Goal: Transaction & Acquisition: Purchase product/service

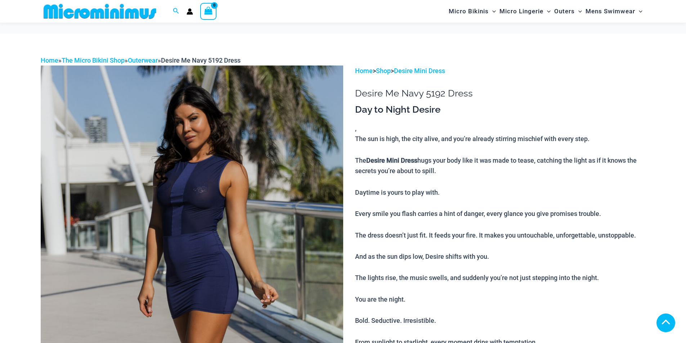
scroll to position [464, 0]
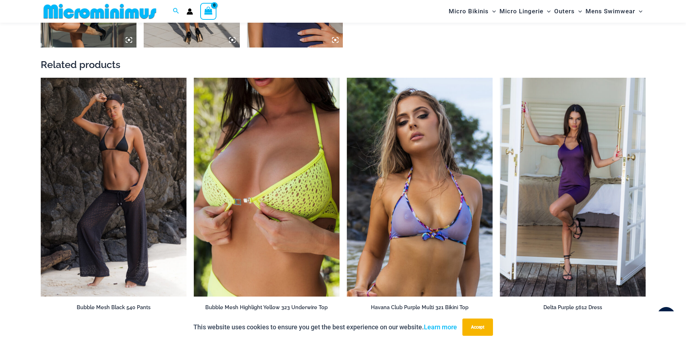
scroll to position [935, 0]
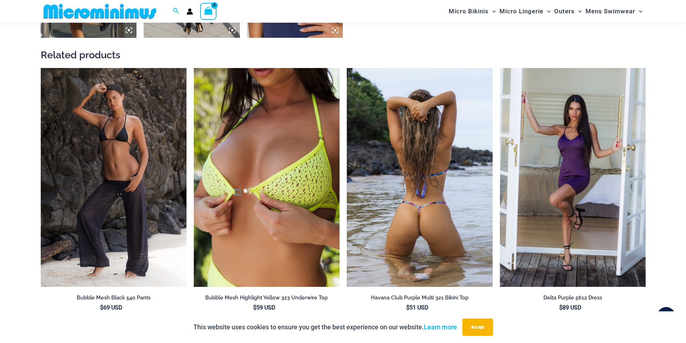
click at [390, 176] on img at bounding box center [420, 177] width 146 height 219
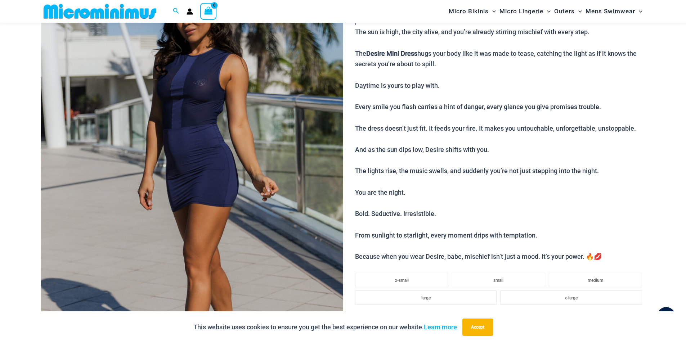
scroll to position [0, 0]
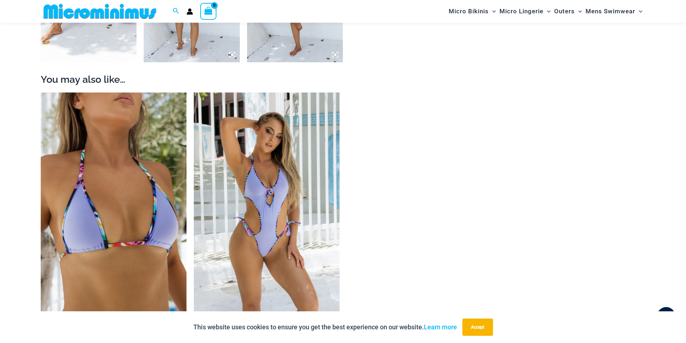
scroll to position [609, 0]
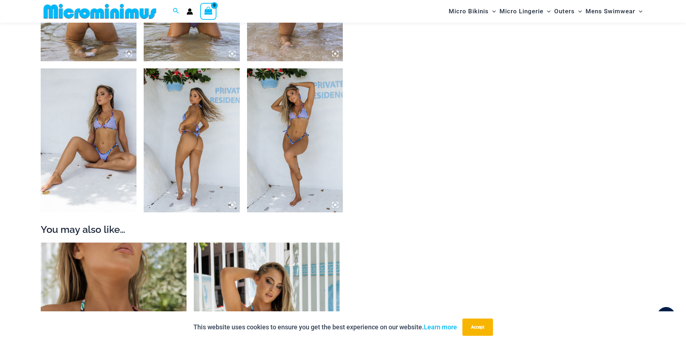
click at [181, 153] on img at bounding box center [192, 140] width 96 height 144
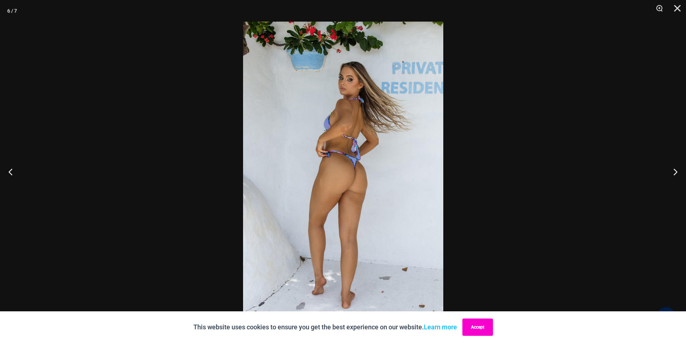
click at [470, 321] on button "Accept" at bounding box center [477, 327] width 31 height 17
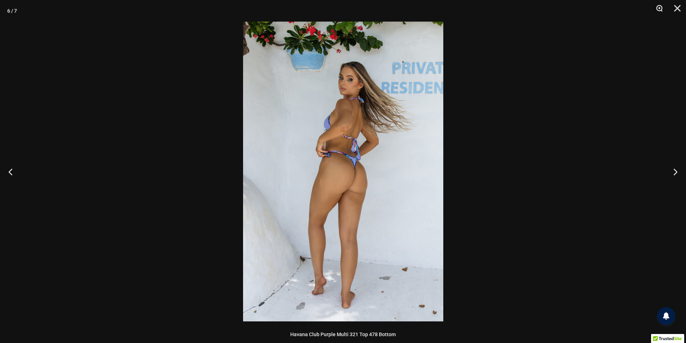
click at [659, 8] on button "Zoom" at bounding box center [657, 11] width 18 height 22
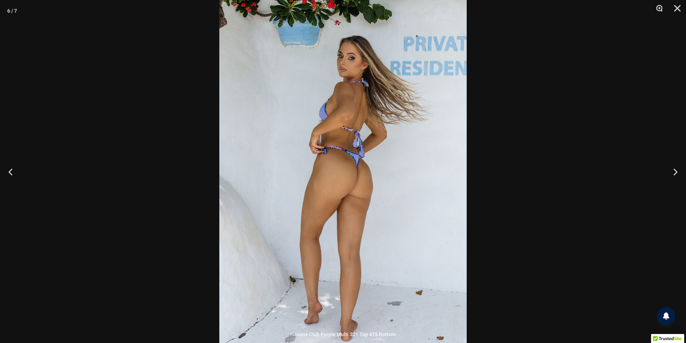
click at [659, 8] on button "Zoom" at bounding box center [657, 11] width 18 height 22
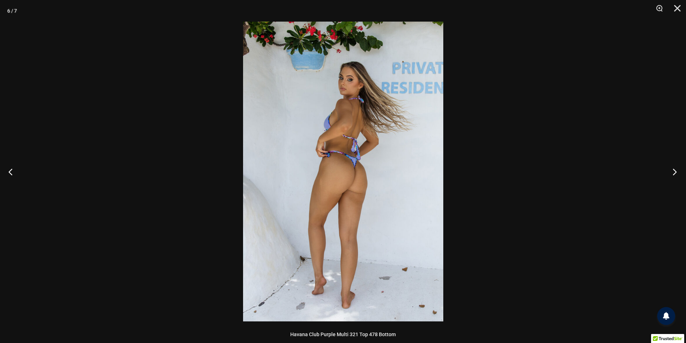
click at [678, 172] on button "Next" at bounding box center [672, 172] width 27 height 36
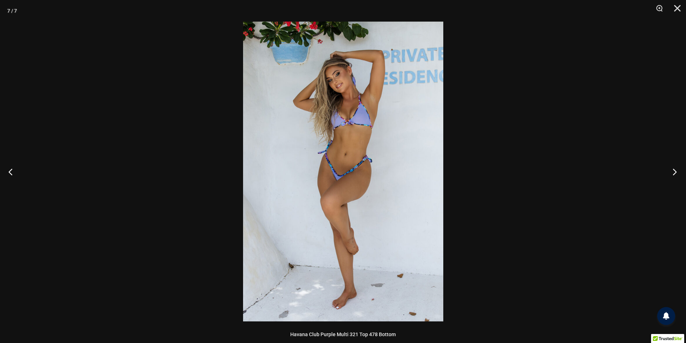
click at [678, 172] on button "Next" at bounding box center [672, 172] width 27 height 36
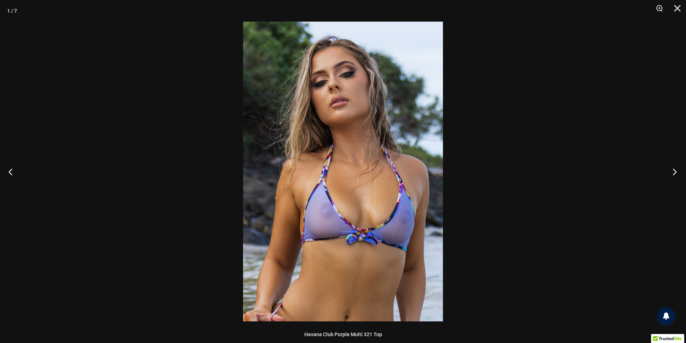
click at [678, 172] on button "Next" at bounding box center [672, 172] width 27 height 36
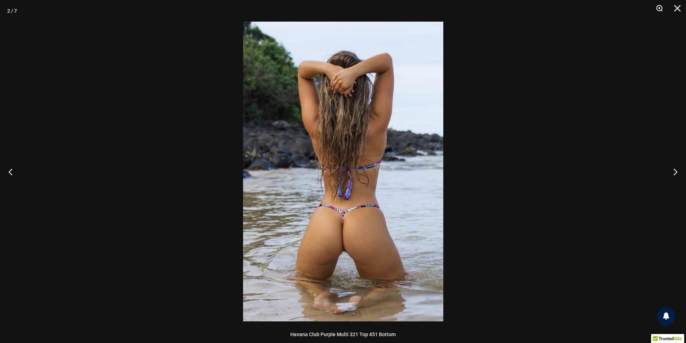
click at [655, 10] on button "Zoom" at bounding box center [657, 11] width 18 height 22
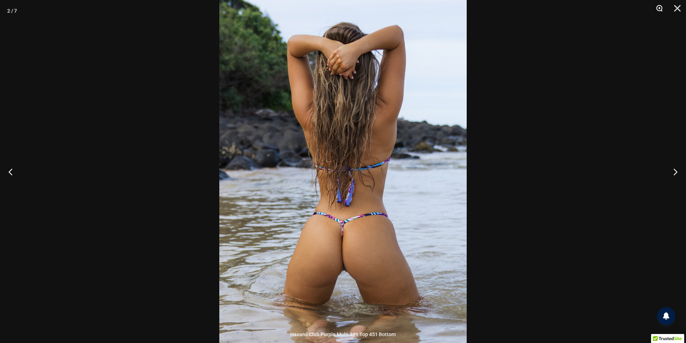
click at [655, 10] on button "Zoom" at bounding box center [657, 11] width 18 height 22
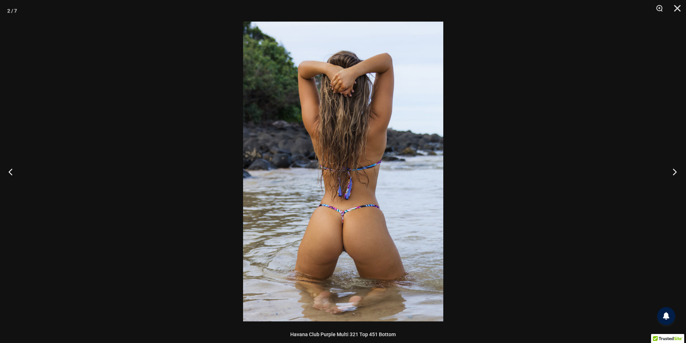
click at [675, 170] on button "Next" at bounding box center [672, 172] width 27 height 36
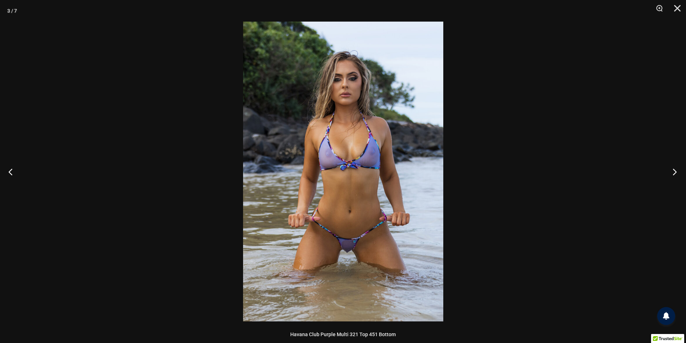
click at [675, 170] on button "Next" at bounding box center [672, 172] width 27 height 36
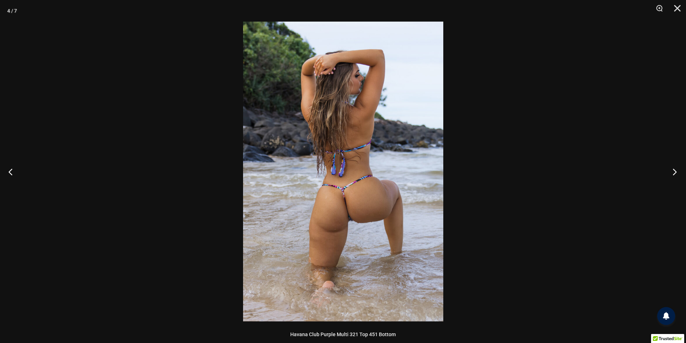
click at [675, 170] on button "Next" at bounding box center [672, 172] width 27 height 36
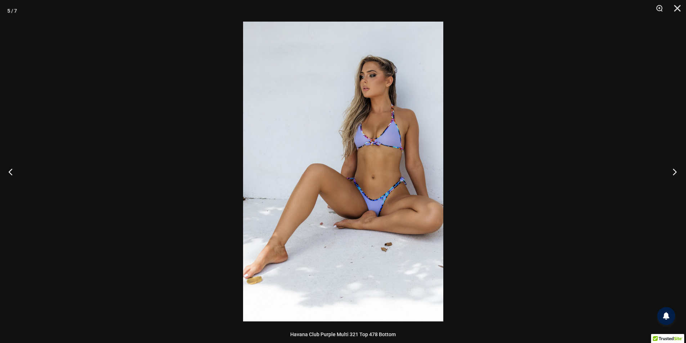
click at [675, 170] on button "Next" at bounding box center [672, 172] width 27 height 36
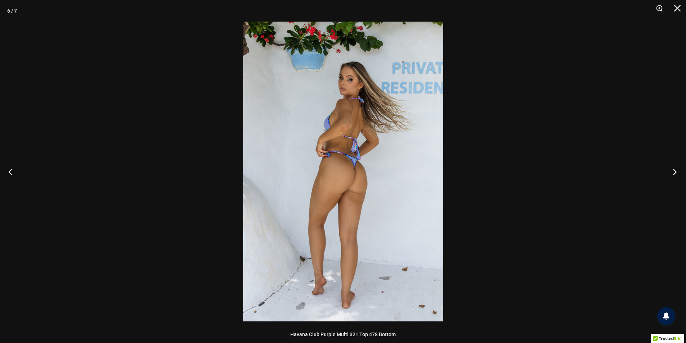
click at [675, 170] on button "Next" at bounding box center [672, 172] width 27 height 36
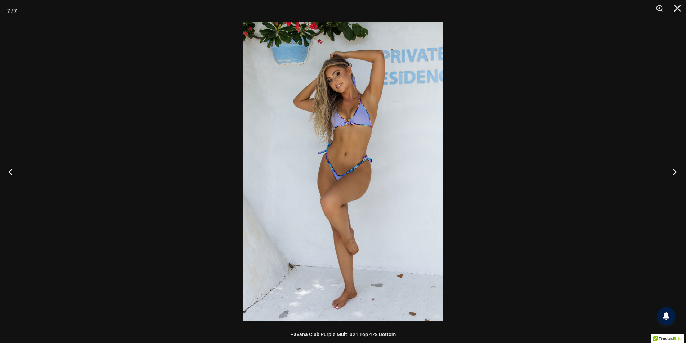
click at [675, 170] on button "Next" at bounding box center [672, 172] width 27 height 36
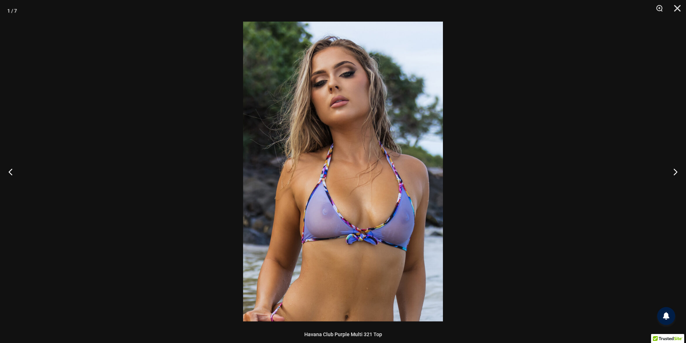
click at [615, 138] on div at bounding box center [343, 171] width 686 height 343
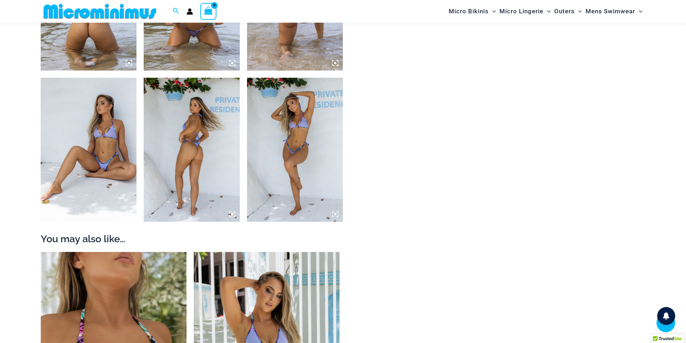
scroll to position [573, 0]
